Goal: Find specific page/section: Find specific page/section

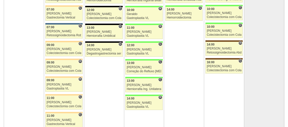
scroll to position [1138, 0]
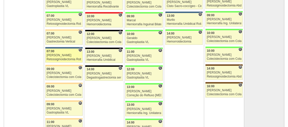
click at [55, 50] on div "07:00" at bounding box center [64, 51] width 35 height 3
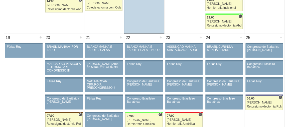
scroll to position [728, 0]
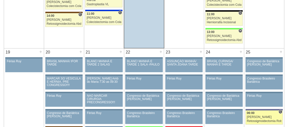
click at [265, 116] on div "[PERSON_NAME]" at bounding box center [264, 117] width 35 height 3
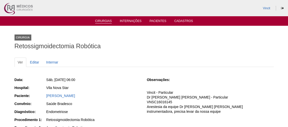
click at [98, 21] on link "Cirurgias" at bounding box center [103, 21] width 17 height 4
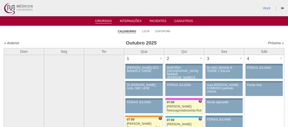
click at [238, 26] on ul "Calendário Lista Exportar" at bounding box center [144, 31] width 288 height 11
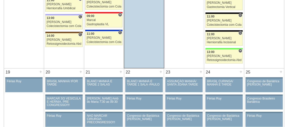
scroll to position [731, 0]
